Goal: Book appointment/travel/reservation

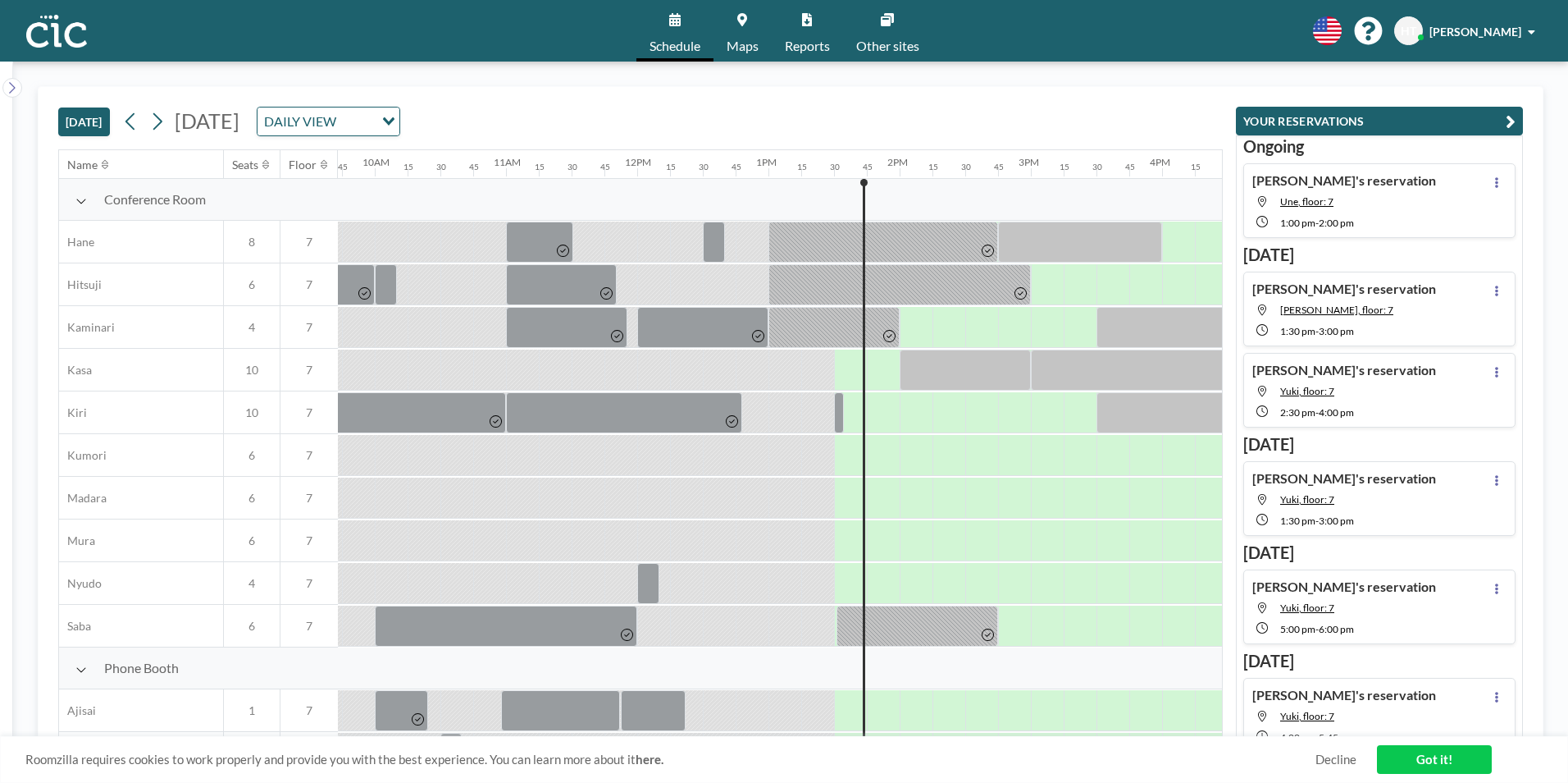
scroll to position [0, 1738]
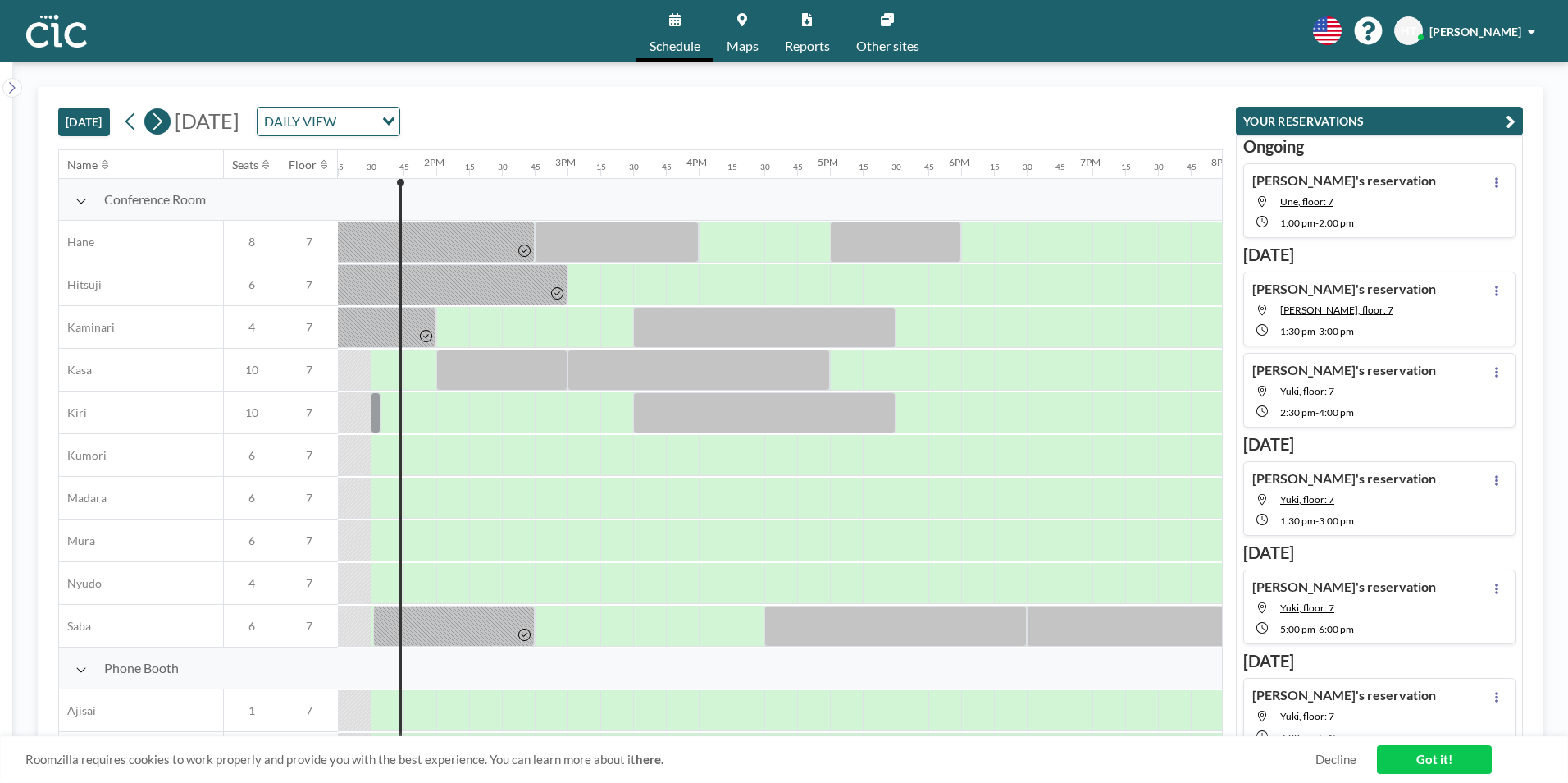
click at [155, 124] on icon at bounding box center [157, 120] width 16 height 24
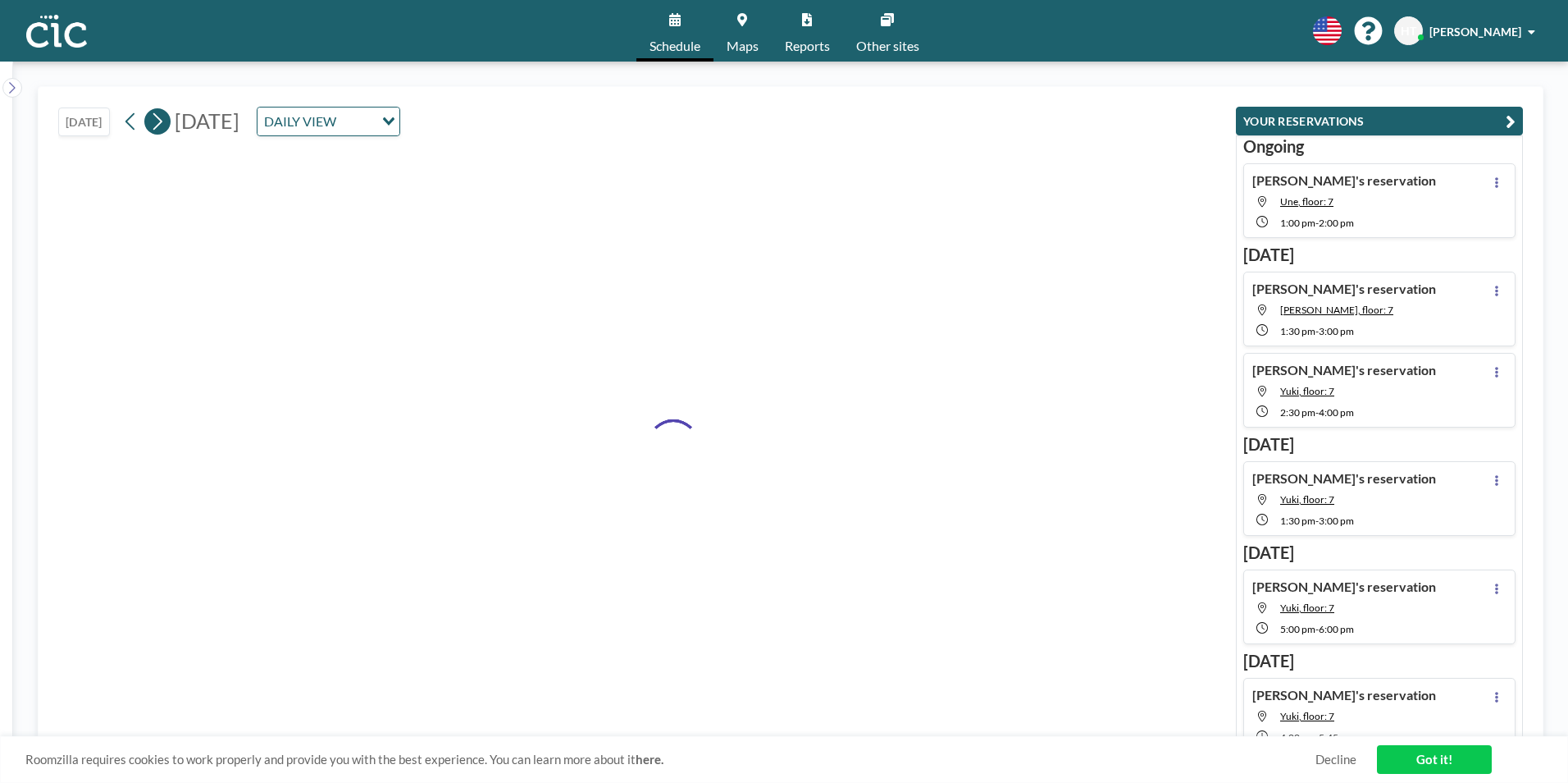
click at [155, 124] on icon at bounding box center [157, 120] width 16 height 24
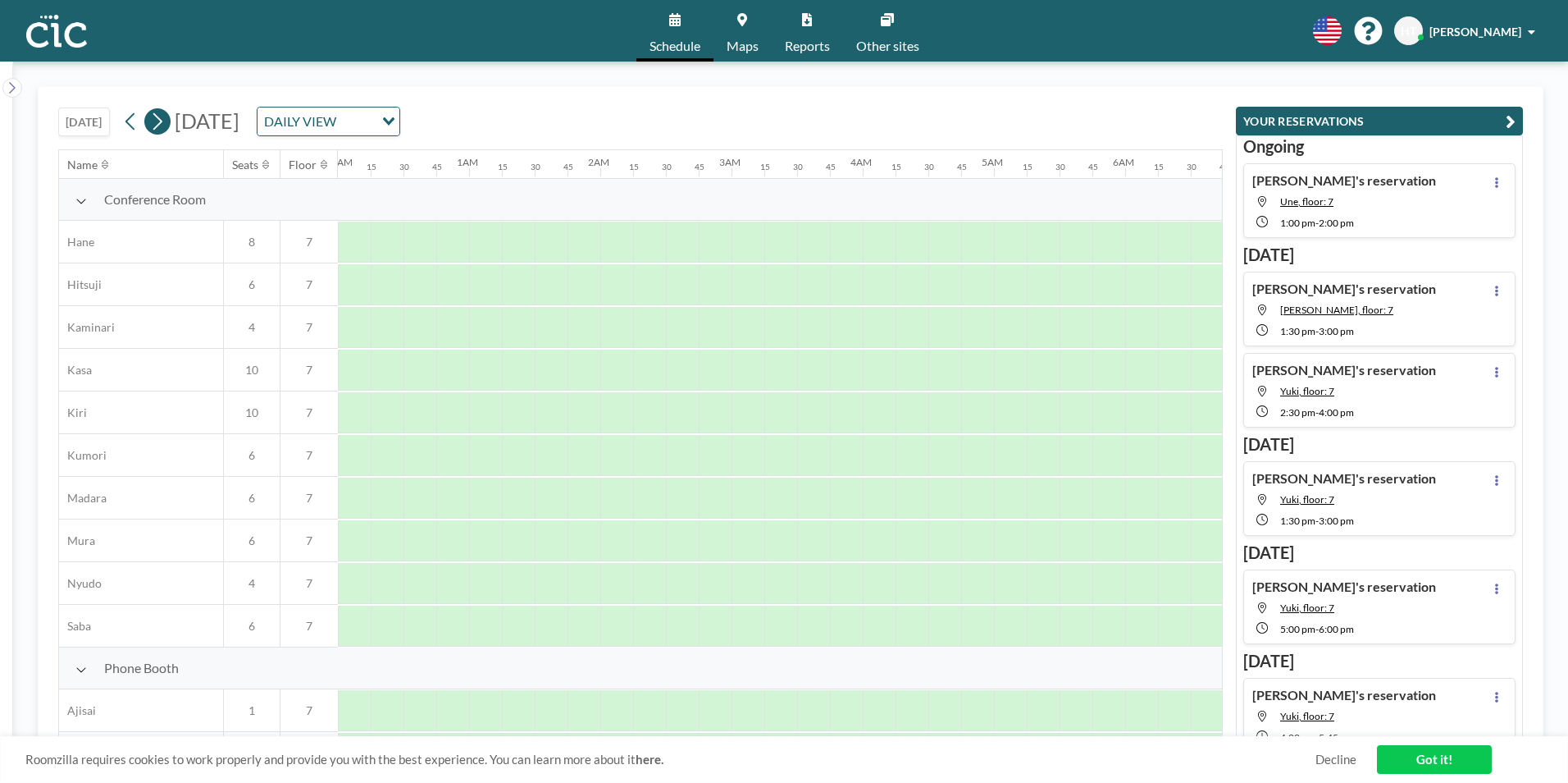
click at [155, 124] on icon at bounding box center [157, 120] width 16 height 24
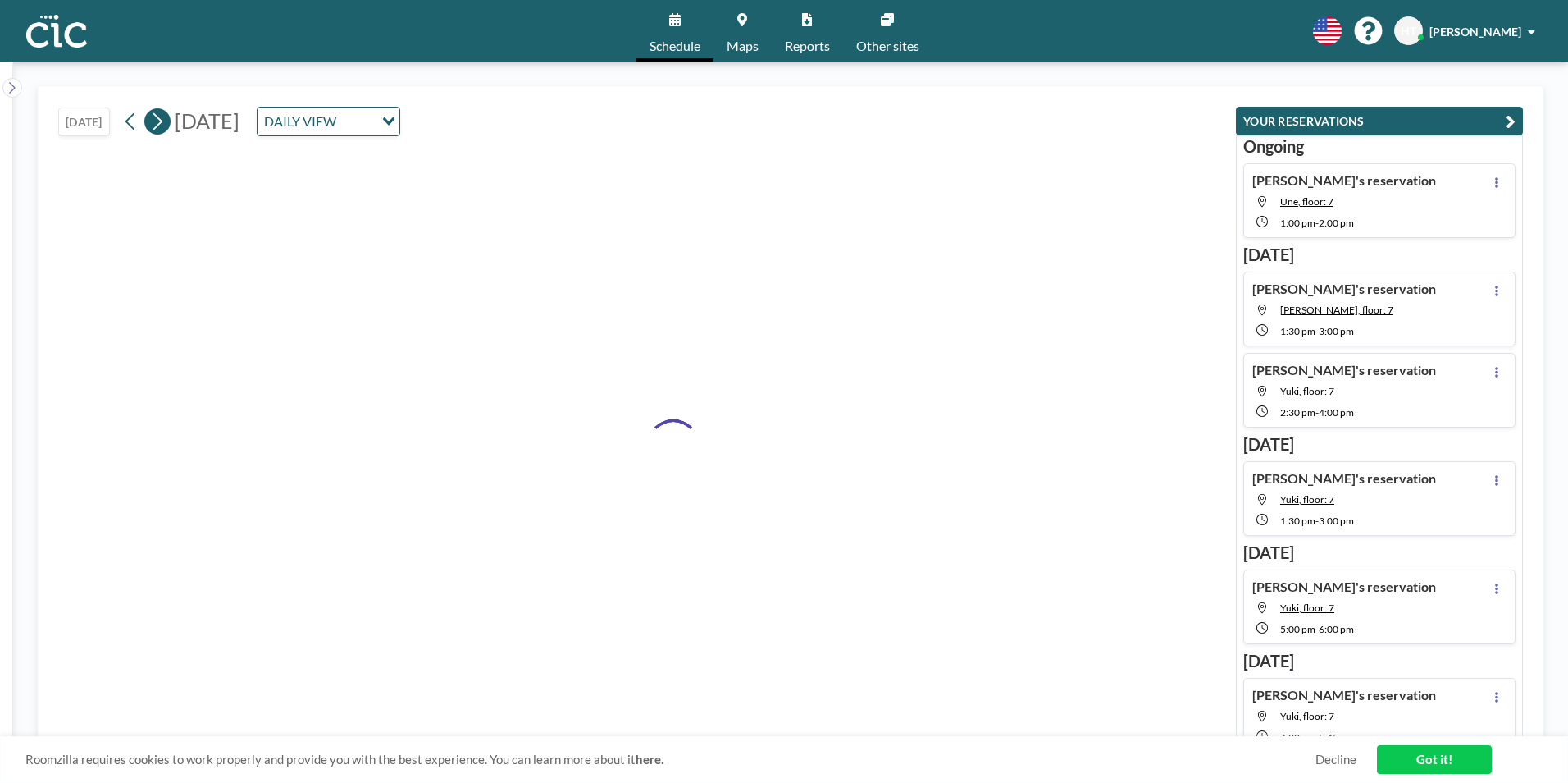
click at [155, 124] on icon at bounding box center [157, 120] width 16 height 24
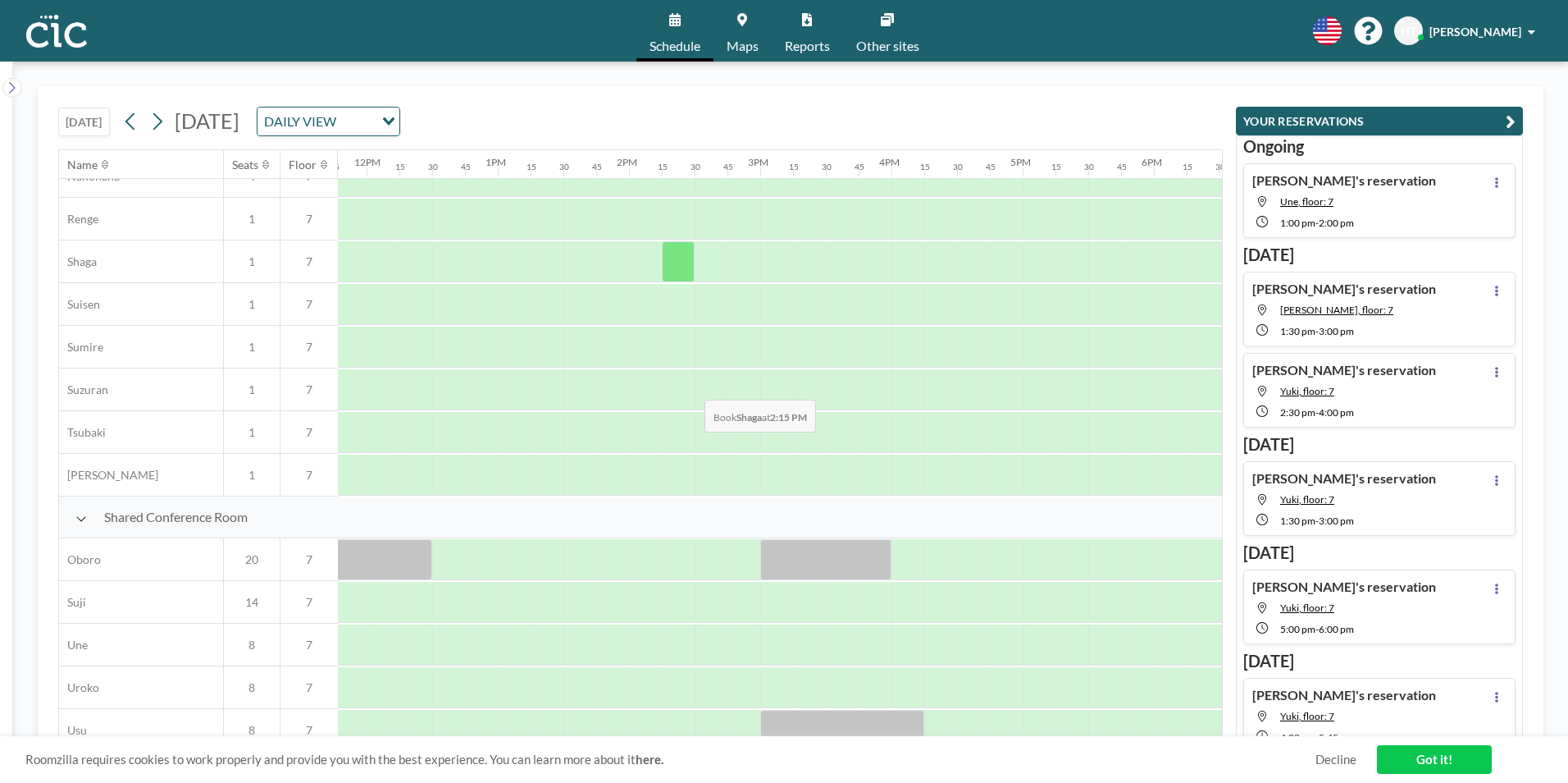
scroll to position [983, 1546]
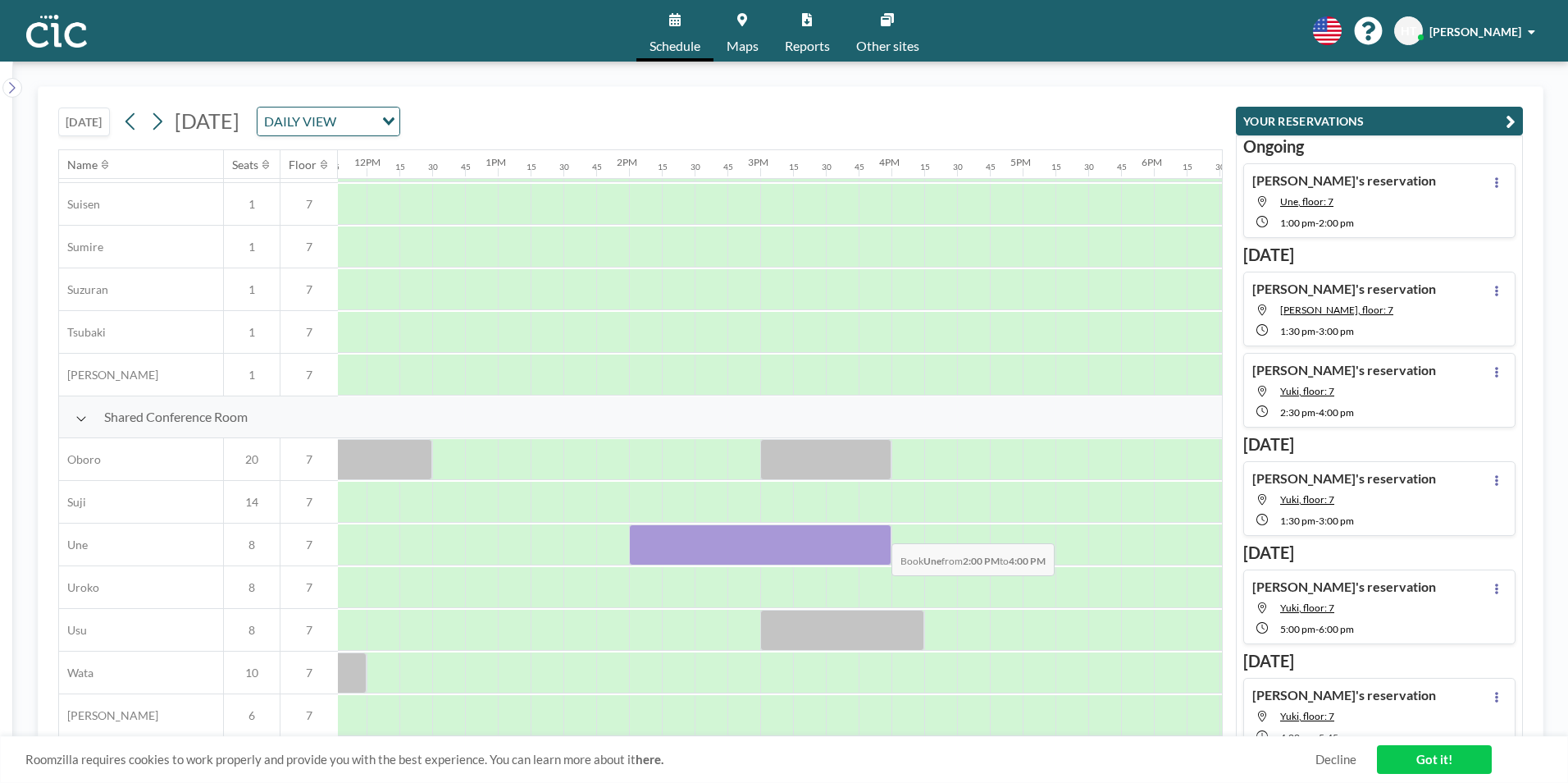
drag, startPoint x: 650, startPoint y: 537, endPoint x: 878, endPoint y: 530, distance: 228.1
click at [878, 530] on div at bounding box center [760, 545] width 262 height 41
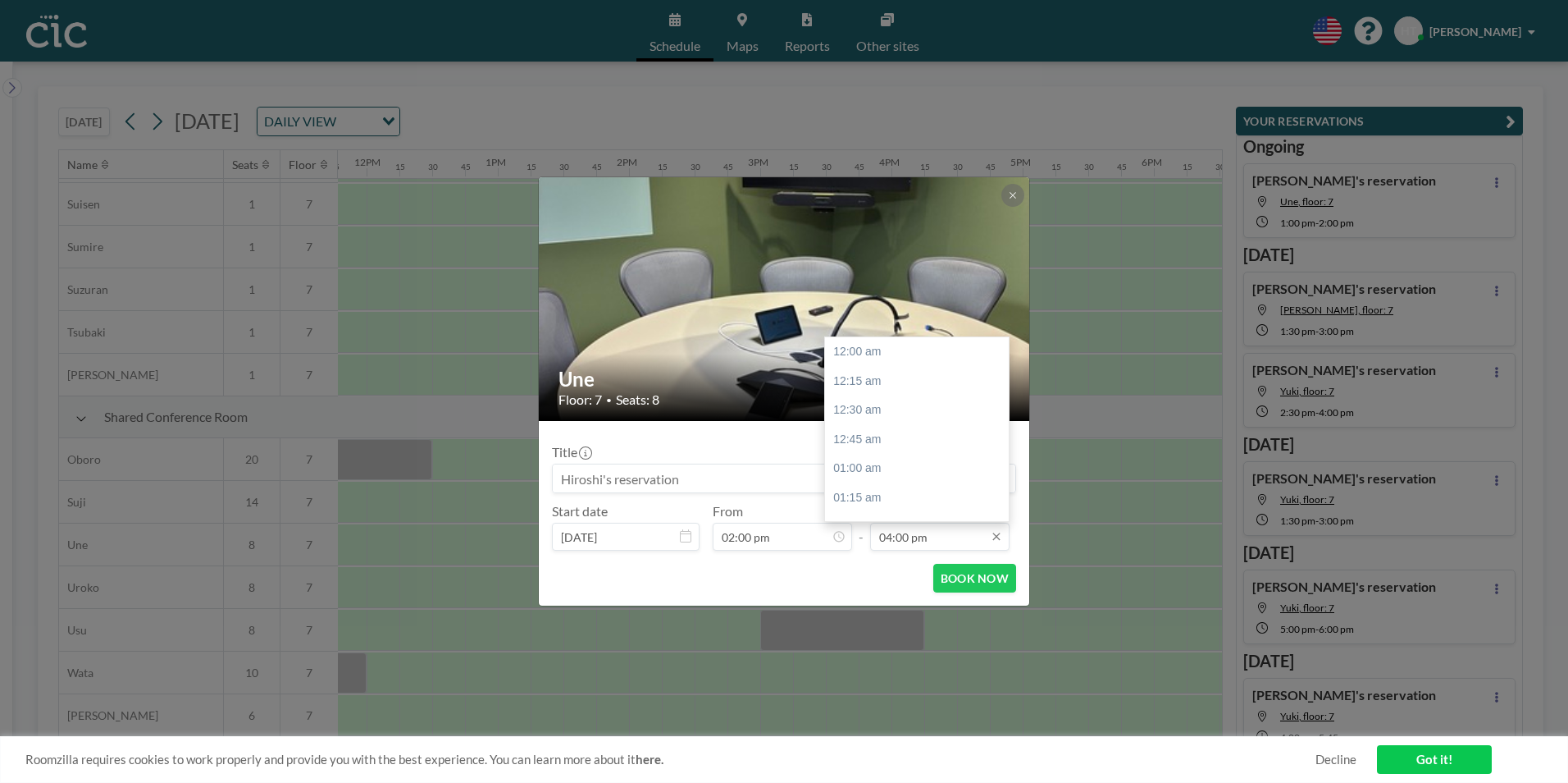
scroll to position [1869, 0]
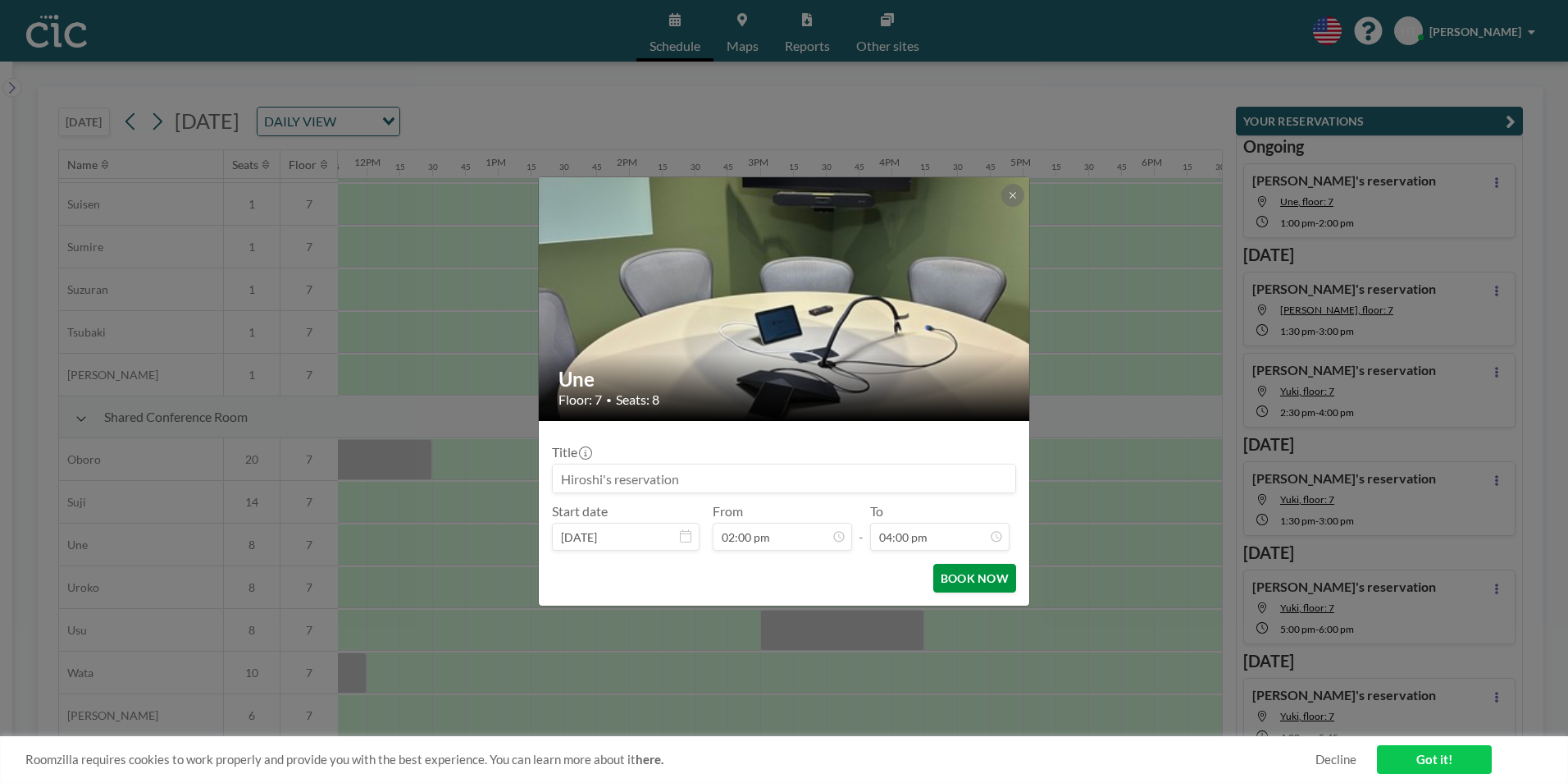
click at [992, 571] on button "BOOK NOW" at bounding box center [974, 578] width 83 height 29
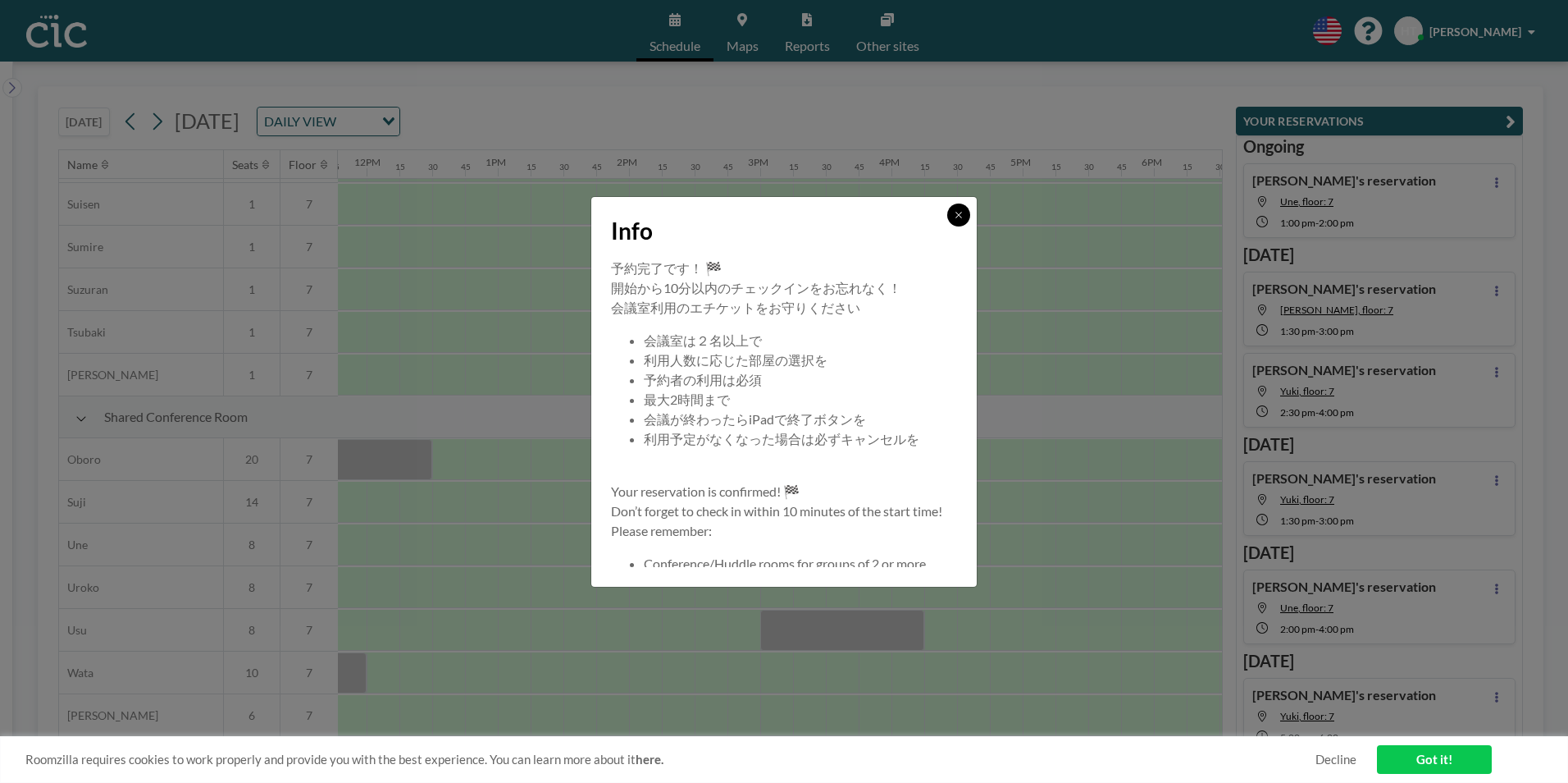
click at [958, 203] on button at bounding box center [958, 215] width 23 height 23
